Goal: Information Seeking & Learning: Check status

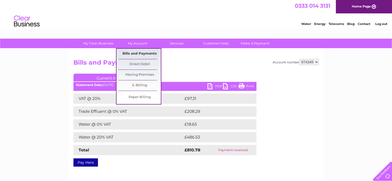
click at [134, 54] on link "Bills and Payments" at bounding box center [139, 54] width 42 height 10
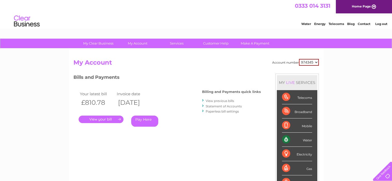
click at [217, 101] on link "View previous bills" at bounding box center [219, 101] width 28 height 4
